Goal: Navigation & Orientation: Find specific page/section

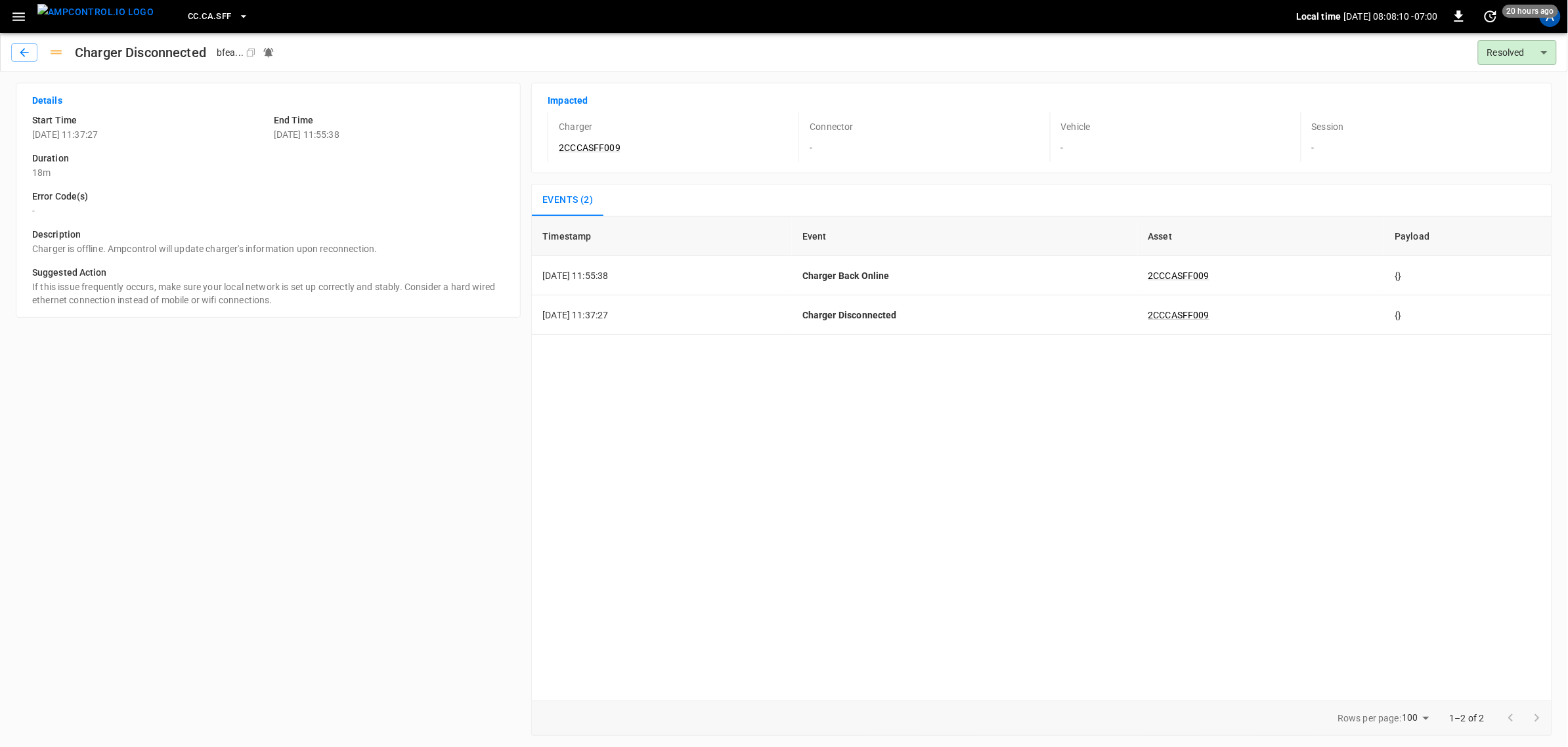
click at [19, 9] on icon "button" at bounding box center [19, 17] width 16 height 16
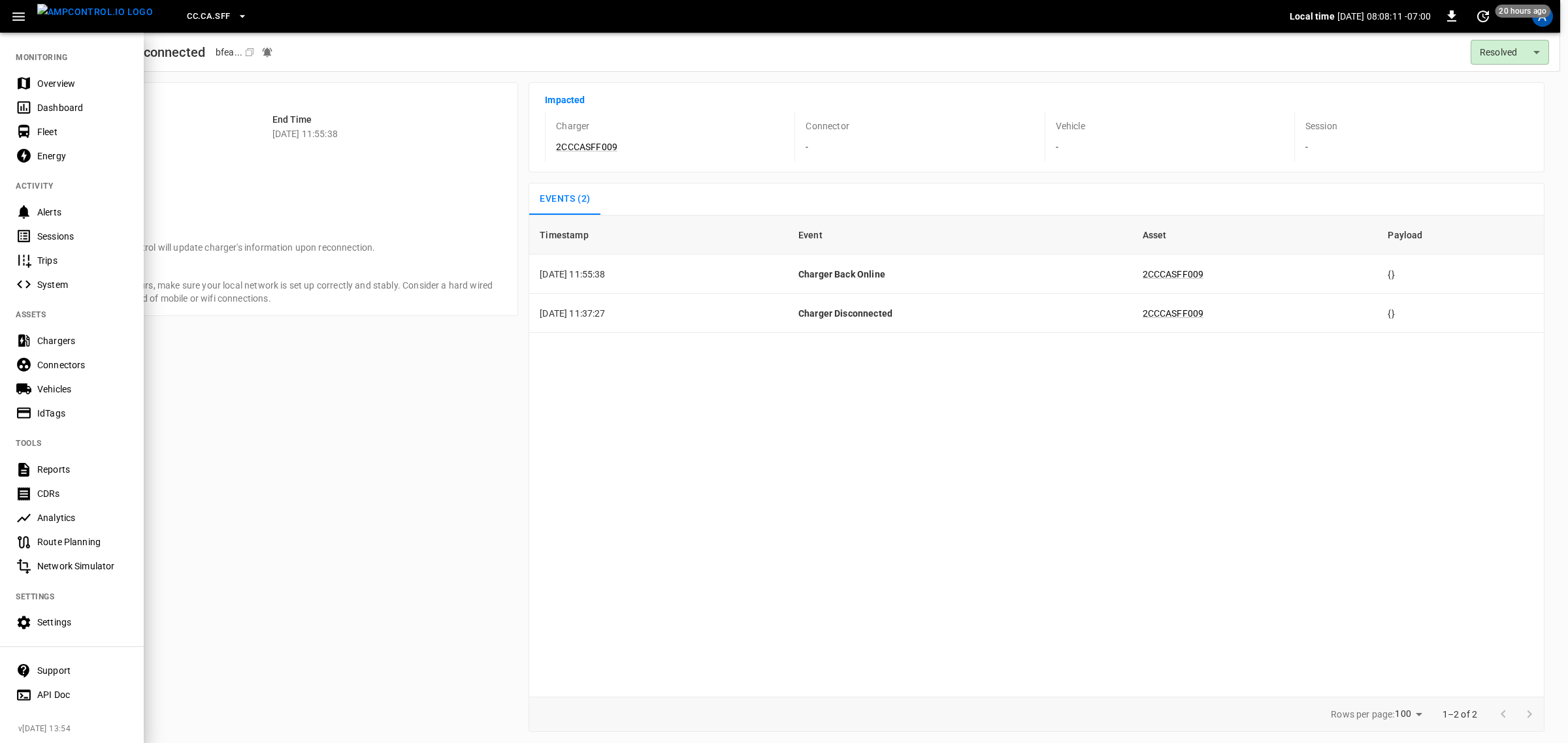
click at [37, 82] on div "Overview" at bounding box center [82, 84] width 91 height 13
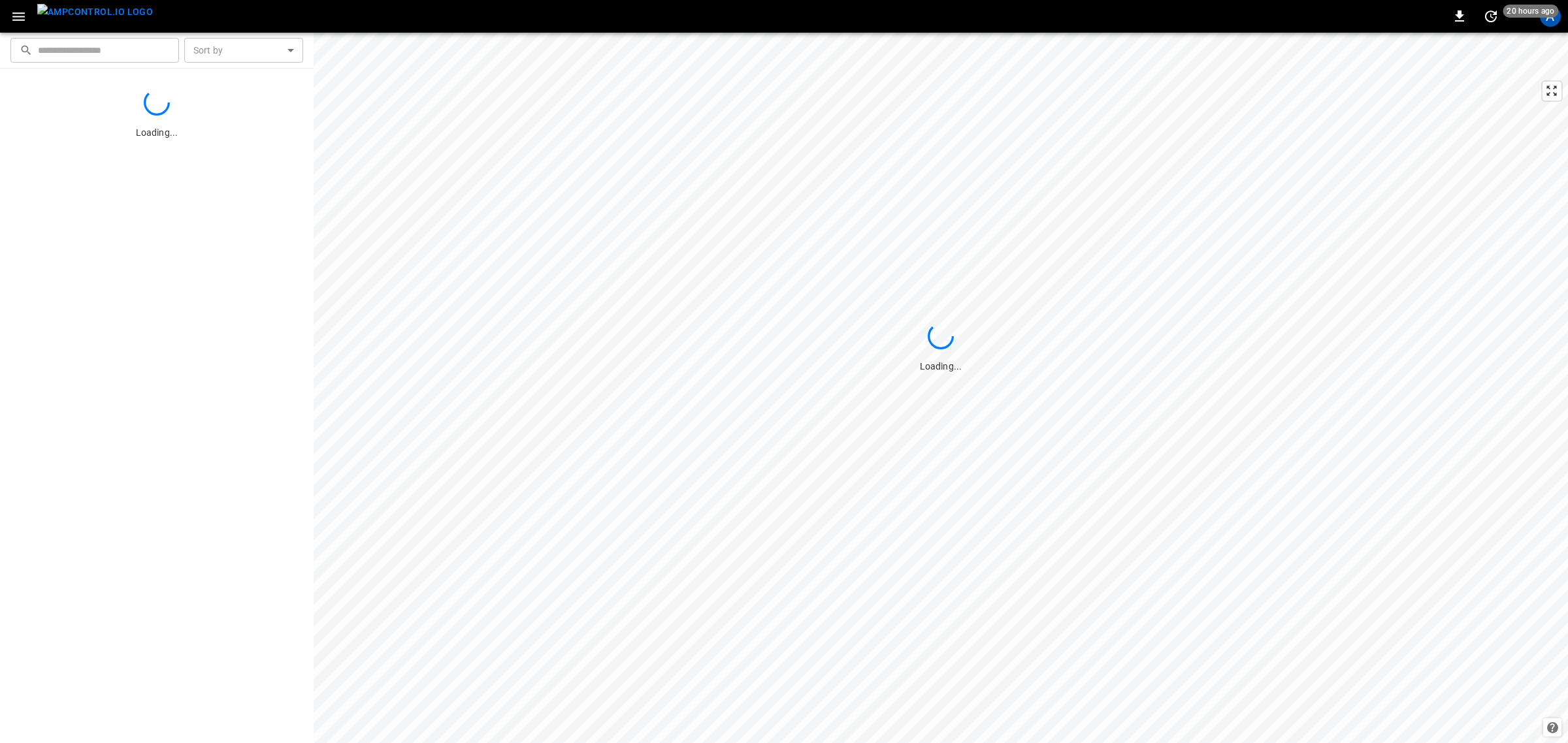
click at [25, 20] on icon "button" at bounding box center [18, 17] width 16 height 16
